Goal: Find specific page/section: Find specific page/section

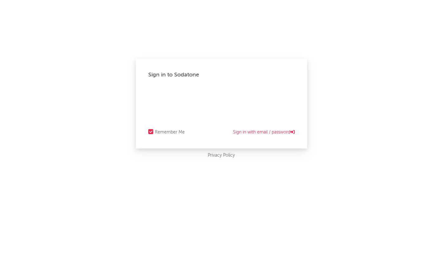
select select "recorded_music"
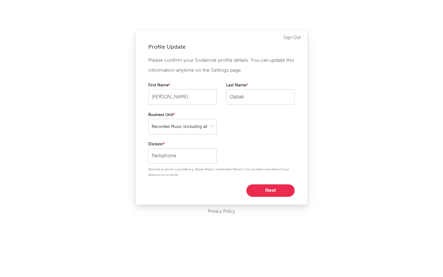
click at [264, 190] on button "Next" at bounding box center [270, 190] width 48 height 12
select select "assistant_coordinator"
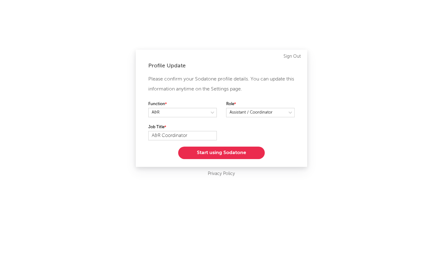
click at [219, 152] on button "Start using Sodatone" at bounding box center [221, 152] width 87 height 12
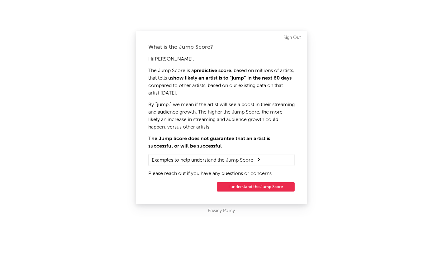
click at [249, 183] on button "I understand the Jump Score" at bounding box center [256, 186] width 78 height 9
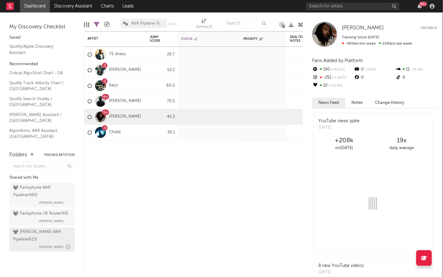
click at [39, 231] on div "[PERSON_NAME] A&R Pipeline ( 623 )" at bounding box center [41, 235] width 56 height 15
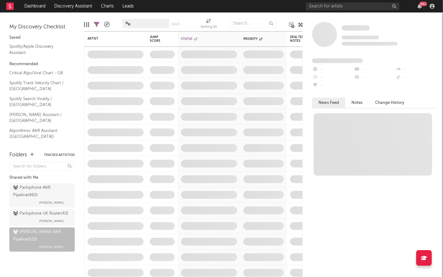
click at [300, 23] on icon at bounding box center [300, 24] width 5 height 5
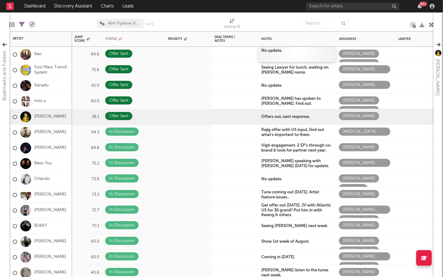
click at [283, 54] on div "No update." at bounding box center [297, 54] width 78 height 15
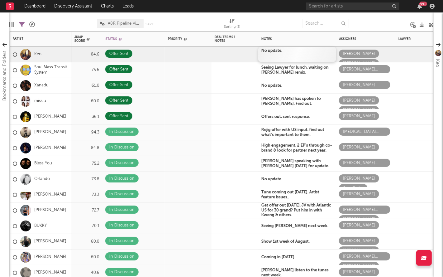
click at [283, 50] on div "No update." at bounding box center [297, 54] width 78 height 15
click at [275, 51] on b "No update." at bounding box center [271, 51] width 21 height 4
click at [280, 52] on b "No update." at bounding box center [271, 51] width 21 height 4
click at [286, 52] on div "No update." at bounding box center [297, 54] width 78 height 15
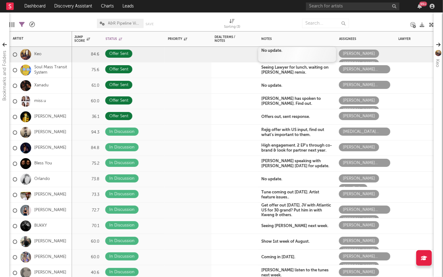
click at [286, 52] on div "No update." at bounding box center [297, 54] width 78 height 15
click at [291, 97] on b "[PERSON_NAME] has spoken to [PERSON_NAME]. Find out." at bounding box center [290, 99] width 59 height 9
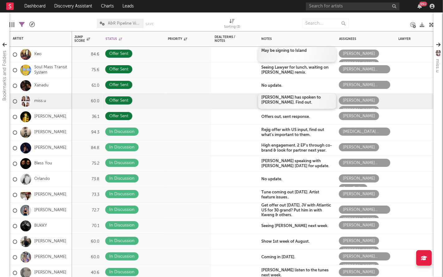
click at [272, 98] on b "[PERSON_NAME] has spoken to [PERSON_NAME]. Find out." at bounding box center [290, 99] width 59 height 9
click at [262, 97] on b "[PERSON_NAME] has spoken to [PERSON_NAME]. Find out." at bounding box center [290, 99] width 59 height 9
click at [321, 96] on b "[PERSON_NAME] has spoken to [PERSON_NAME]. Find out." at bounding box center [290, 99] width 59 height 9
click at [320, 96] on b "[PERSON_NAME] has spoken to [PERSON_NAME]. Find out." at bounding box center [290, 99] width 59 height 9
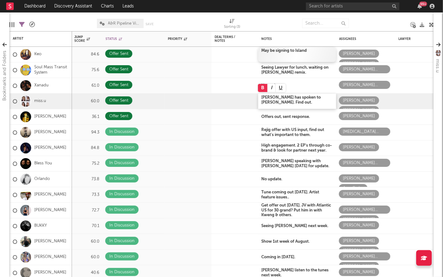
click at [274, 98] on b "[PERSON_NAME] has spoken to [PERSON_NAME]. Find out." at bounding box center [290, 99] width 59 height 9
drag, startPoint x: 262, startPoint y: 97, endPoint x: 273, endPoint y: 102, distance: 12.8
click at [273, 102] on div "[PERSON_NAME] has spoken to [PERSON_NAME]. Find out." at bounding box center [297, 100] width 78 height 15
click at [284, 137] on div "Rejig offer with US input, find out what's important to them." at bounding box center [297, 132] width 78 height 15
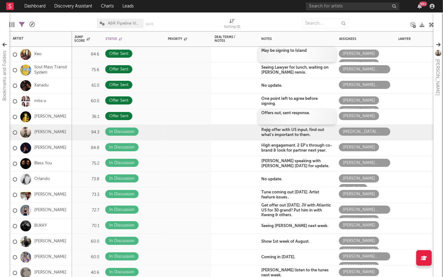
click at [314, 113] on div "Offers out, sent response." at bounding box center [297, 116] width 78 height 15
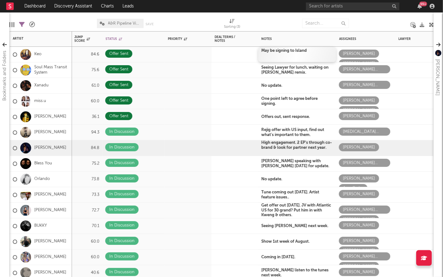
click at [302, 140] on div "High engagement. 2 EP's through co-brand & look for partner next year." at bounding box center [297, 147] width 78 height 15
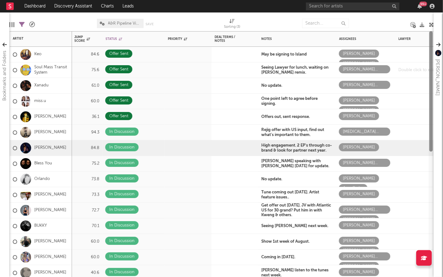
drag, startPoint x: 432, startPoint y: 80, endPoint x: 402, endPoint y: 70, distance: 31.2
click at [402, 70] on div "Jump Score Status Edit settings for Status Priority Edit settings for Priority …" at bounding box center [221, 153] width 424 height 245
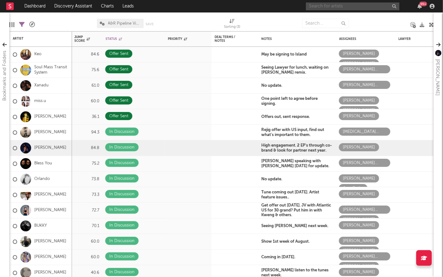
click at [367, 9] on input "text" at bounding box center [352, 6] width 93 height 8
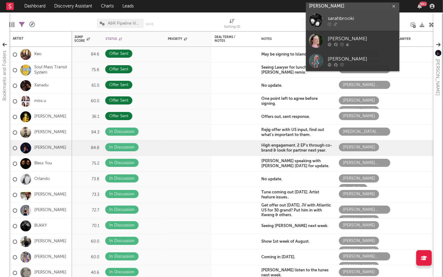
type input "[PERSON_NAME]"
click at [346, 19] on div "sarahbrooki" at bounding box center [362, 18] width 69 height 7
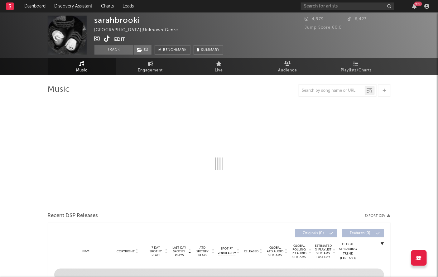
select select "1w"
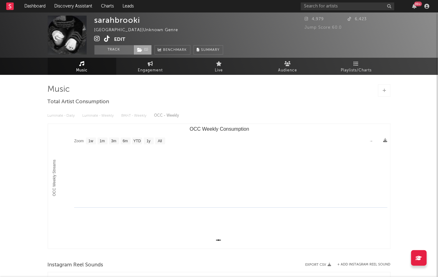
click at [140, 48] on icon at bounding box center [139, 50] width 5 height 4
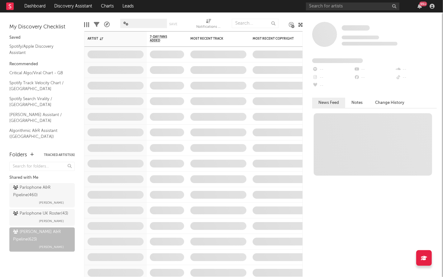
click at [301, 22] on icon at bounding box center [300, 24] width 5 height 5
